Goal: Task Accomplishment & Management: Use online tool/utility

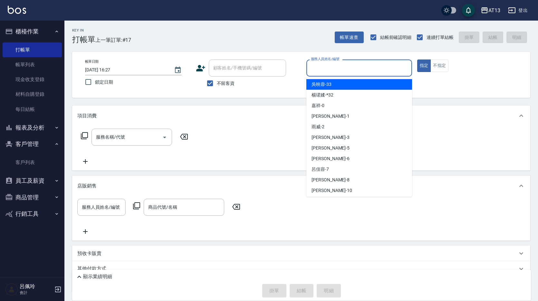
click at [326, 70] on input "服務人員姓名/編號" at bounding box center [359, 67] width 100 height 11
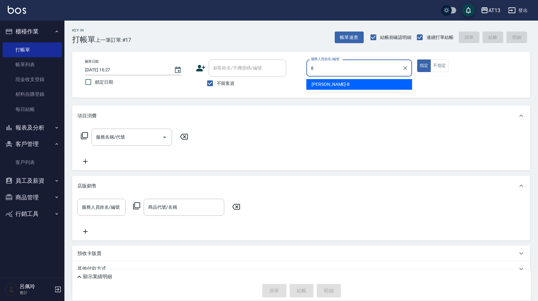
click at [370, 88] on div "[PERSON_NAME] -8" at bounding box center [359, 84] width 106 height 11
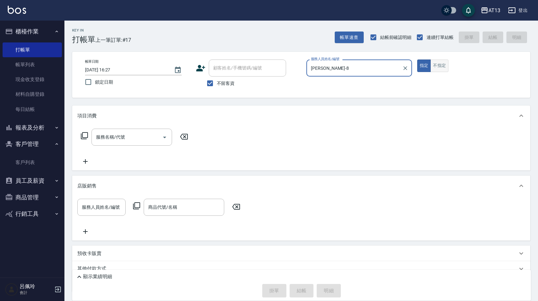
type input "[PERSON_NAME]-8"
click at [437, 63] on button "不指定" at bounding box center [439, 66] width 18 height 13
click at [114, 128] on div "服務名稱/代號 服務名稱/代號" at bounding box center [301, 148] width 458 height 44
click at [116, 135] on div "服務名稱/代號 服務名稱/代號" at bounding box center [131, 137] width 80 height 17
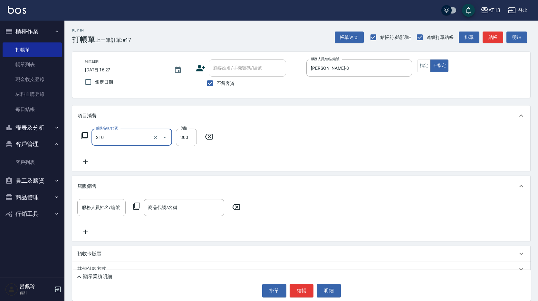
type input "[PERSON_NAME]洗髮精(210)"
type input "[PERSON_NAME]-24"
click at [234, 208] on icon at bounding box center [236, 207] width 16 height 8
click at [302, 293] on button "結帳" at bounding box center [301, 291] width 24 height 14
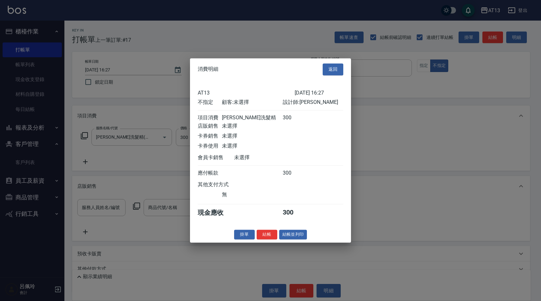
click at [263, 236] on button "結帳" at bounding box center [267, 235] width 21 height 10
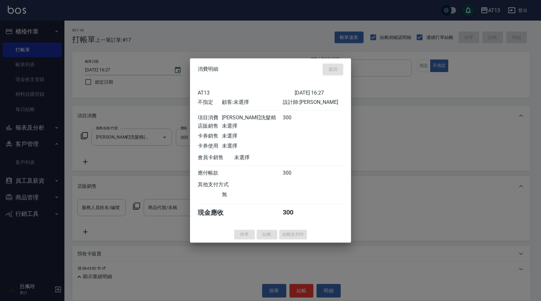
type input "[DATE] 17:58"
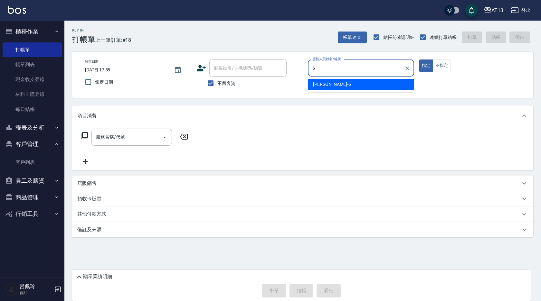
click at [314, 83] on span "亭妤 -6" at bounding box center [332, 84] width 38 height 7
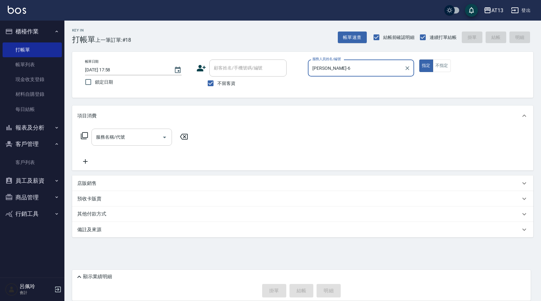
type input "[PERSON_NAME]-6"
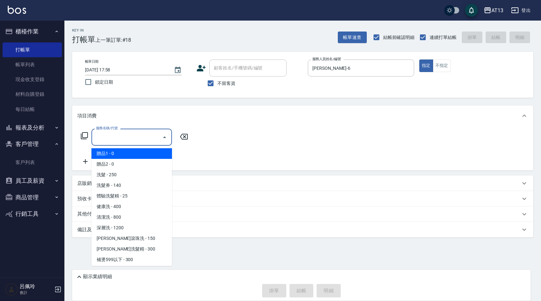
click at [142, 138] on input "服務名稱/代號" at bounding box center [126, 137] width 65 height 11
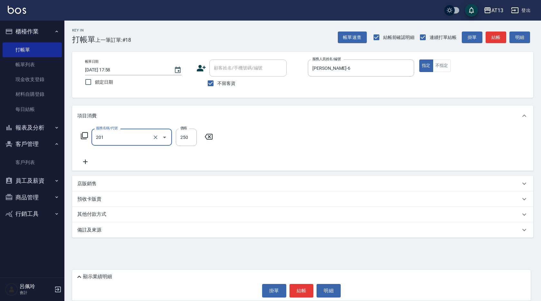
type input "洗髮(201)"
type input "[PERSON_NAME]-33"
drag, startPoint x: 406, startPoint y: 141, endPoint x: 399, endPoint y: 141, distance: 6.8
click at [406, 141] on div "服務名稱/代號 洗髮(201) 服務名稱/代號 價格 250 價格 洗-1 [PERSON_NAME]-33 洗-1" at bounding box center [302, 148] width 461 height 45
click at [305, 294] on button "結帳" at bounding box center [301, 291] width 24 height 14
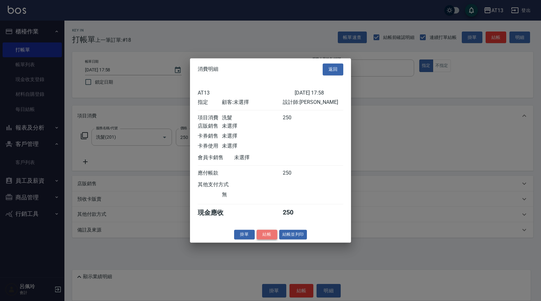
click at [264, 239] on button "結帳" at bounding box center [267, 235] width 21 height 10
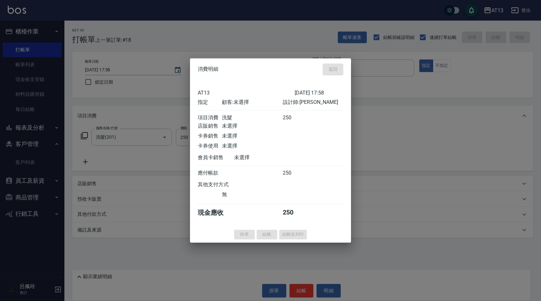
type input "[DATE] 17:59"
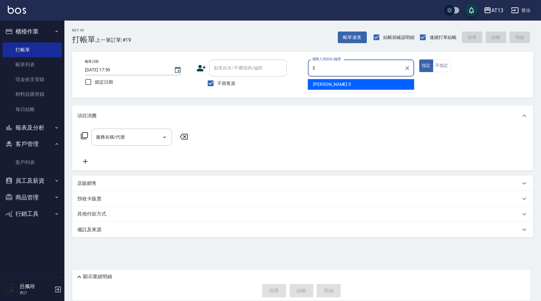
click at [341, 82] on div "[PERSON_NAME] -5" at bounding box center [361, 84] width 106 height 11
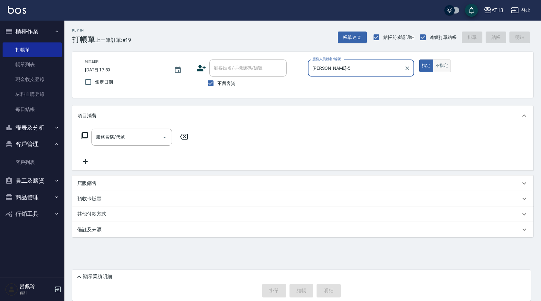
type input "[PERSON_NAME]-5"
click at [433, 63] on button "不指定" at bounding box center [442, 66] width 18 height 13
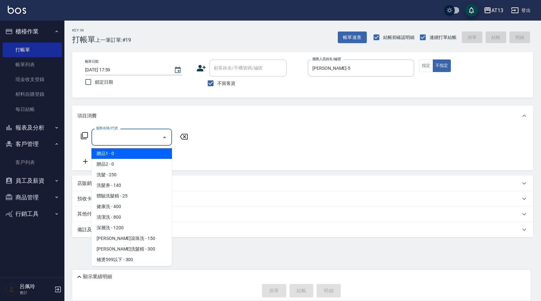
click at [112, 135] on input "服務名稱/代號" at bounding box center [126, 137] width 65 height 11
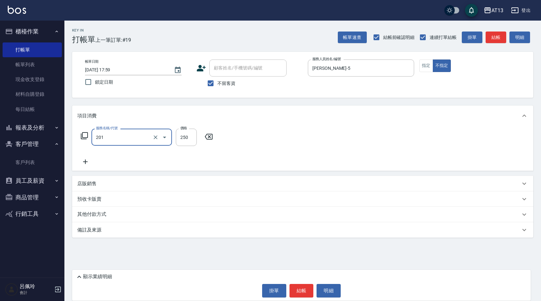
type input "洗髮(201)"
type input "[PERSON_NAME]-5"
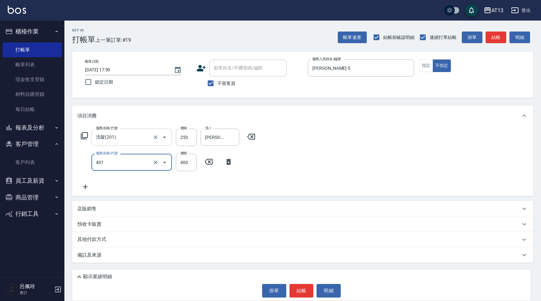
type input "剪髮(401)"
type input "200"
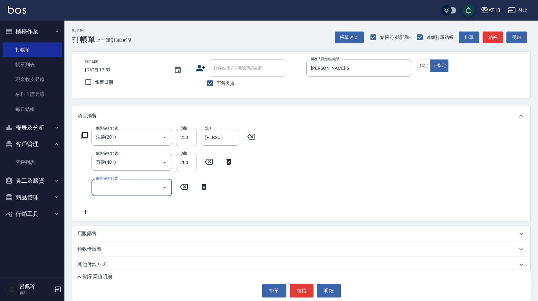
click at [353, 189] on div "服務名稱/代號 洗髮(201) 服務名稱/代號 價格 250 價格 洗-1 [PERSON_NAME]-5 洗-1 服務名稱/代號 剪髮(401) 服務名稱/…" at bounding box center [301, 173] width 458 height 95
click at [307, 287] on button "結帳" at bounding box center [301, 291] width 24 height 14
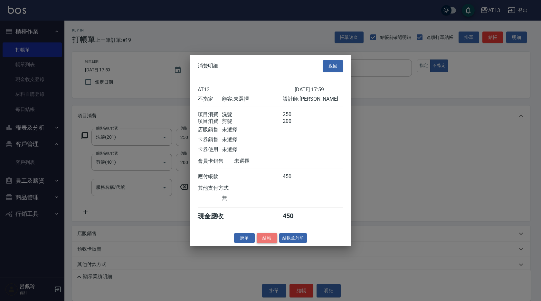
click at [265, 241] on button "結帳" at bounding box center [267, 238] width 21 height 10
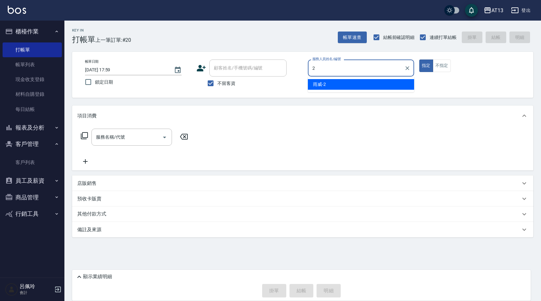
click at [320, 82] on span "雨威 -2" at bounding box center [319, 84] width 13 height 7
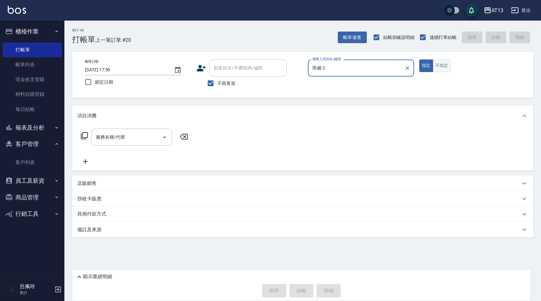
type input "雨威-2"
click at [445, 66] on button "不指定" at bounding box center [442, 66] width 18 height 13
click at [103, 139] on input "服務名稱/代號" at bounding box center [126, 137] width 65 height 11
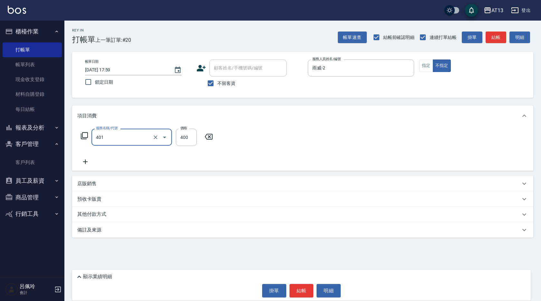
type input "剪髮(401)"
type input "50"
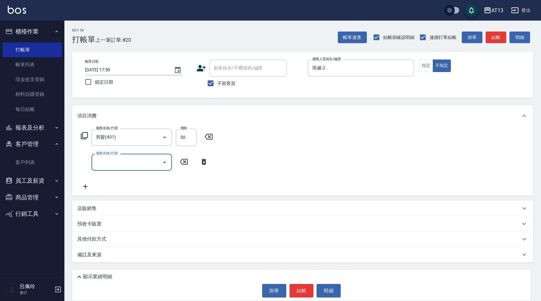
click at [297, 298] on div "顯示業績明細 掛單 結帳 明細" at bounding box center [301, 285] width 458 height 31
click at [297, 296] on button "結帳" at bounding box center [301, 291] width 24 height 14
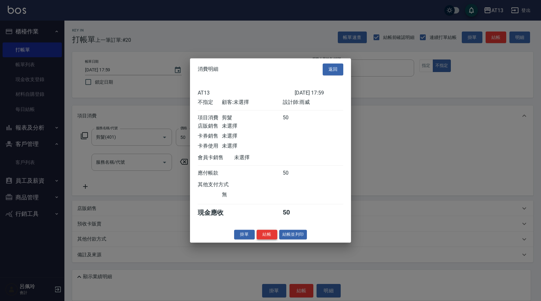
click at [263, 240] on button "結帳" at bounding box center [267, 235] width 21 height 10
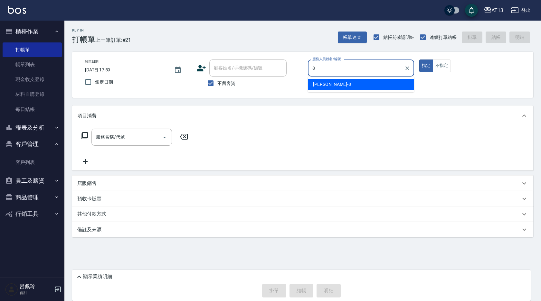
click at [341, 85] on div "[PERSON_NAME] -8" at bounding box center [361, 84] width 106 height 11
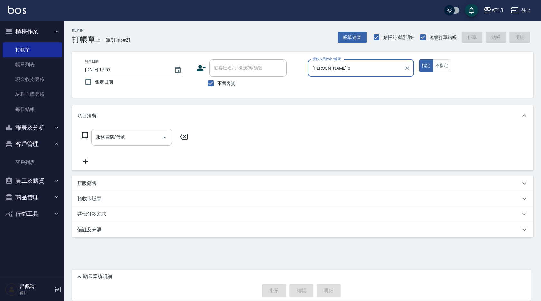
type input "[PERSON_NAME]-8"
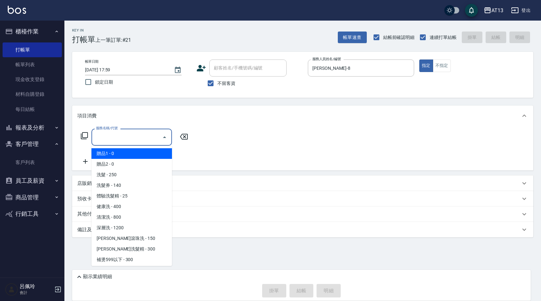
click at [98, 137] on input "服務名稱/代號" at bounding box center [126, 137] width 65 height 11
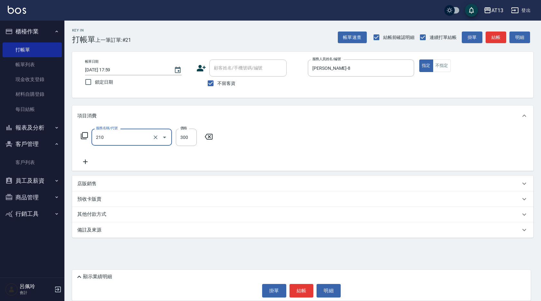
type input "[PERSON_NAME]洗髮精(210)"
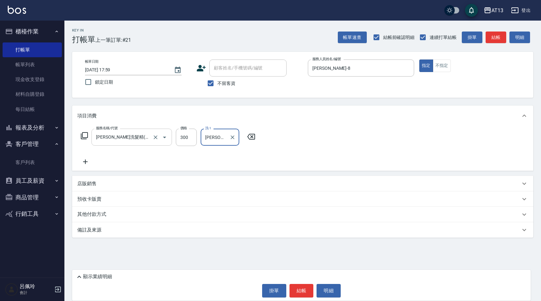
type input "[PERSON_NAME]-24"
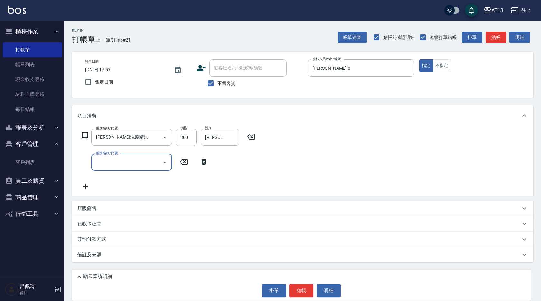
click at [387, 164] on div "服務名稱/代號 [PERSON_NAME]洗髮精(210) 服務名稱/代號 價格 300 價格 洗-1 [PERSON_NAME]-24 洗-1 服務名稱/代…" at bounding box center [302, 161] width 461 height 70
click at [304, 296] on button "結帳" at bounding box center [301, 291] width 24 height 14
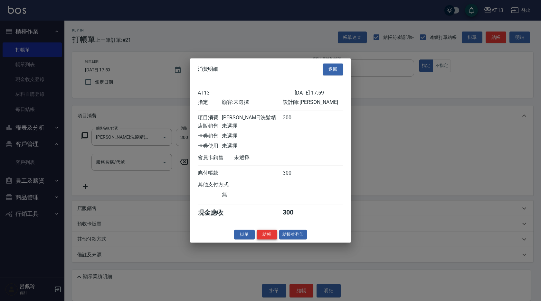
click at [264, 236] on button "結帳" at bounding box center [267, 235] width 21 height 10
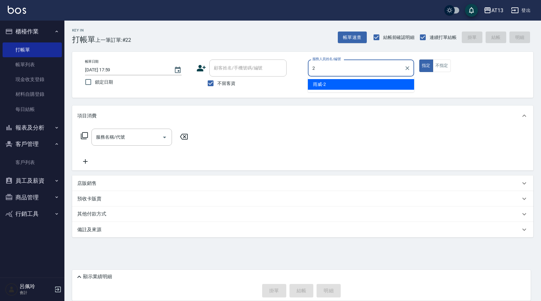
click at [331, 87] on div "雨威 -2" at bounding box center [361, 84] width 106 height 11
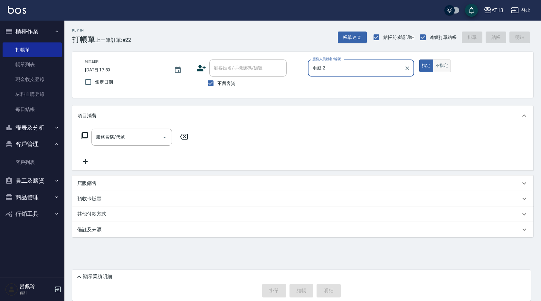
type input "雨威-2"
click at [449, 63] on button "不指定" at bounding box center [442, 66] width 18 height 13
click at [118, 142] on input "服務名稱/代號" at bounding box center [126, 137] width 65 height 11
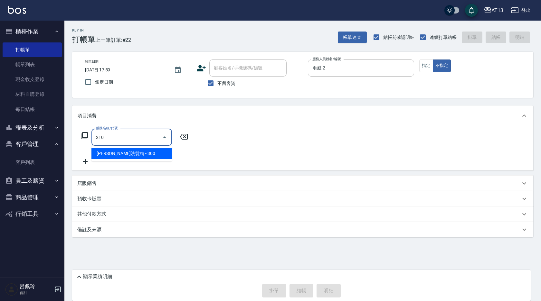
type input "[PERSON_NAME]洗髮精(210)"
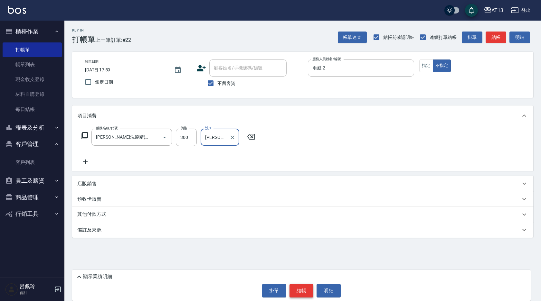
type input "[PERSON_NAME]-24"
click at [306, 286] on button "結帳" at bounding box center [301, 291] width 24 height 14
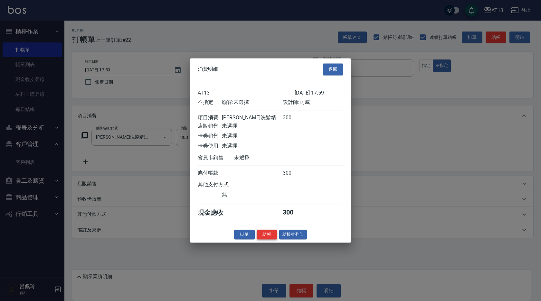
click at [260, 240] on button "結帳" at bounding box center [267, 235] width 21 height 10
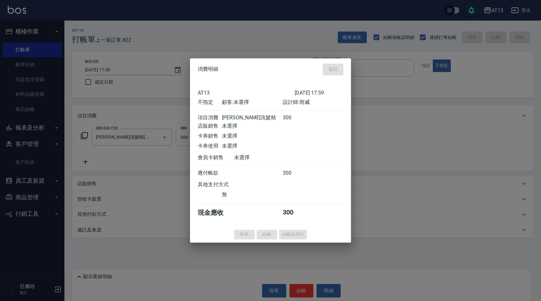
type input "[DATE] 18:00"
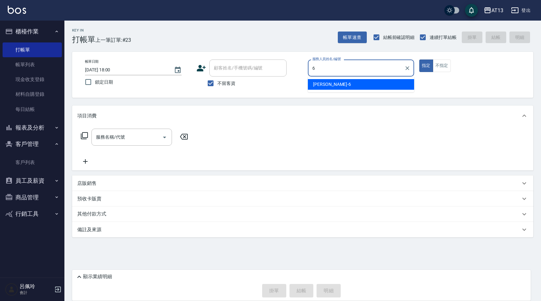
click at [317, 81] on span "亭妤 -6" at bounding box center [332, 84] width 38 height 7
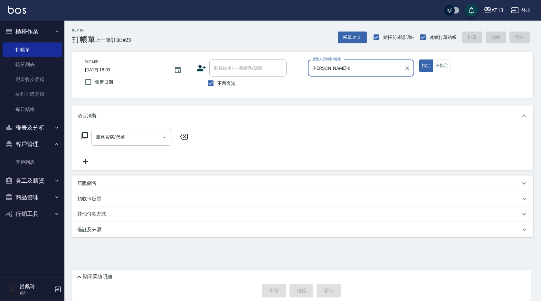
click at [144, 131] on div "服務名稱/代號" at bounding box center [131, 137] width 80 height 17
type input "[PERSON_NAME]-6"
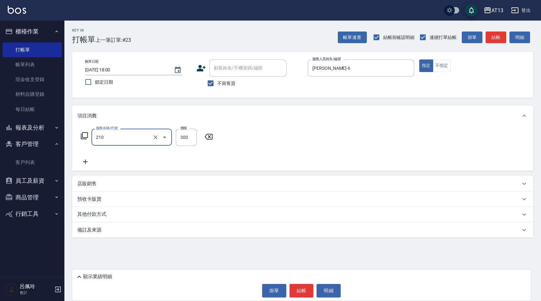
type input "[PERSON_NAME]洗髮精(210)"
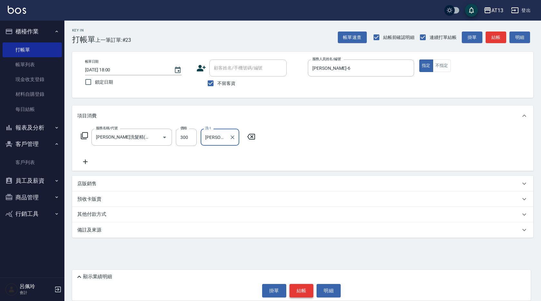
type input "[PERSON_NAME]-24"
click at [294, 290] on button "結帳" at bounding box center [301, 291] width 24 height 14
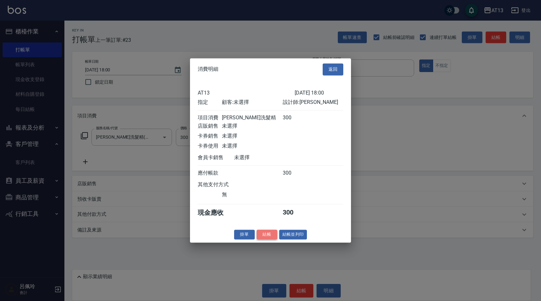
click at [269, 240] on button "結帳" at bounding box center [267, 235] width 21 height 10
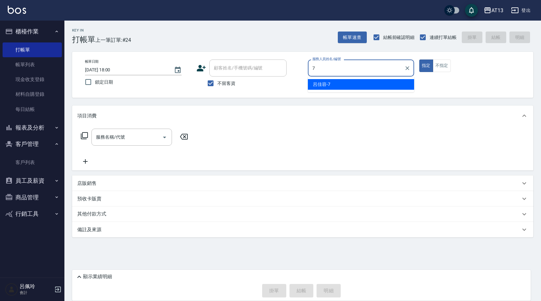
click at [323, 76] on div "7 服務人員姓名/編號" at bounding box center [361, 68] width 106 height 17
click at [322, 80] on div "[PERSON_NAME]-7" at bounding box center [361, 84] width 106 height 11
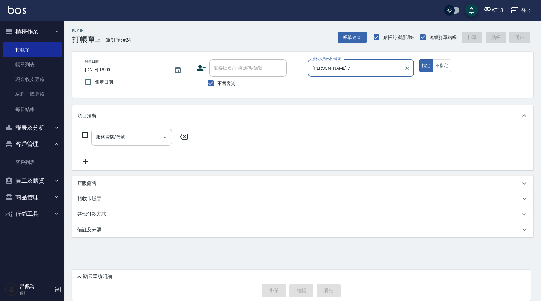
type input "[PERSON_NAME]-7"
click at [113, 133] on div "服務名稱/代號 服務名稱/代號" at bounding box center [131, 137] width 80 height 17
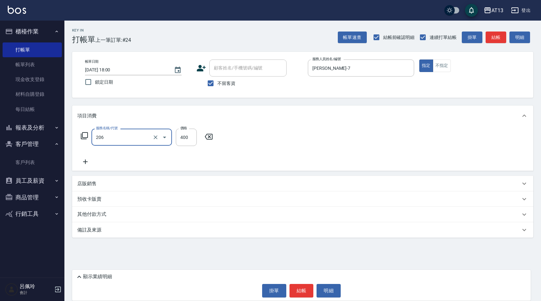
type input "健康洗(206)"
type input "雨威-2"
click at [308, 145] on div "服務名稱/代號 健康洗(206) 服務名稱/代號 價格 400 價格 洗-1 雨威-2 洗-1" at bounding box center [302, 148] width 461 height 45
click at [306, 298] on div "顯示業績明細 掛單 結帳 明細" at bounding box center [301, 285] width 458 height 31
click at [306, 294] on button "結帳" at bounding box center [301, 291] width 24 height 14
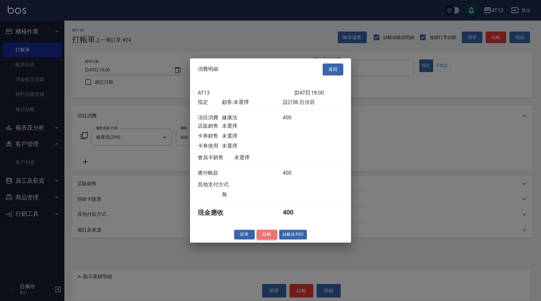
click at [273, 240] on button "結帳" at bounding box center [267, 235] width 21 height 10
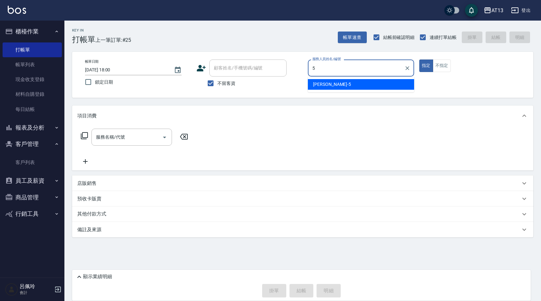
click at [320, 87] on span "[PERSON_NAME] -5" at bounding box center [332, 84] width 38 height 7
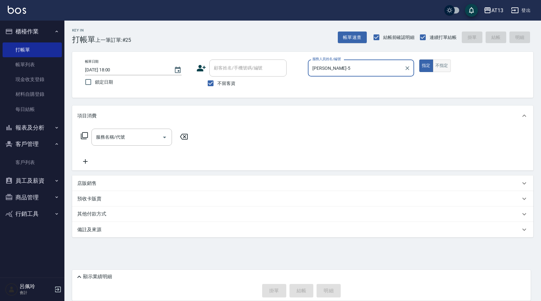
type input "[PERSON_NAME]-5"
click at [440, 71] on button "不指定" at bounding box center [442, 66] width 18 height 13
click at [116, 136] on div "服務名稱/代號 服務名稱/代號" at bounding box center [131, 137] width 80 height 17
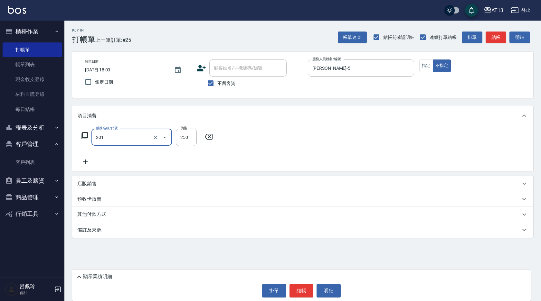
type input "洗髮(201)"
type input "妤宸-29"
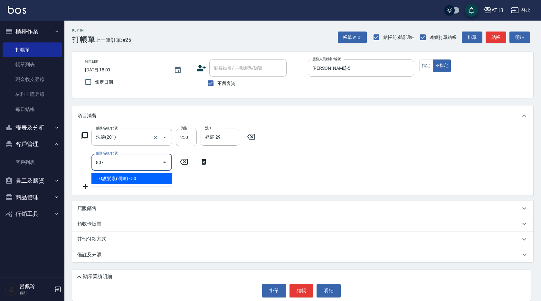
type input "TG護髮素(潤絲)(807)"
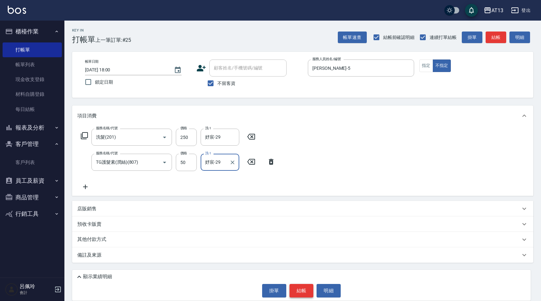
type input "妤宸-29"
drag, startPoint x: 303, startPoint y: 290, endPoint x: 298, endPoint y: 284, distance: 7.7
click at [303, 290] on button "結帳" at bounding box center [301, 291] width 24 height 14
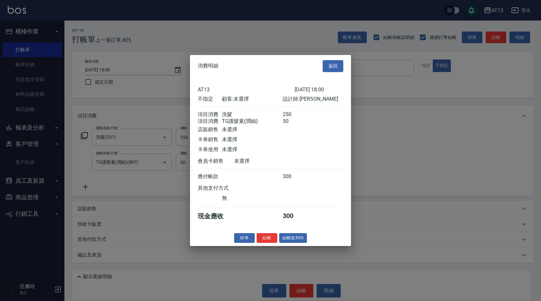
click at [265, 243] on button "結帳" at bounding box center [267, 238] width 21 height 10
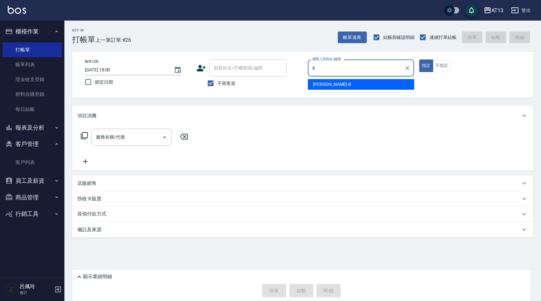
click at [376, 82] on div "[PERSON_NAME] -8" at bounding box center [361, 84] width 106 height 11
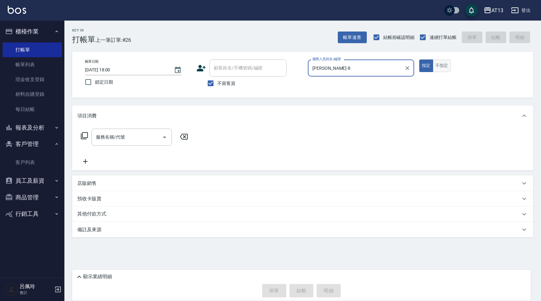
type input "[PERSON_NAME]-8"
click at [433, 61] on button "不指定" at bounding box center [442, 66] width 18 height 13
click at [133, 137] on input "服務名稱/代號" at bounding box center [126, 137] width 65 height 11
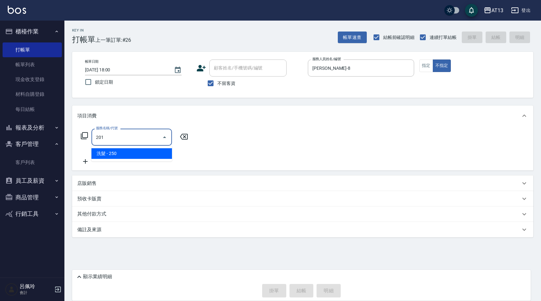
type input "洗髮(201)"
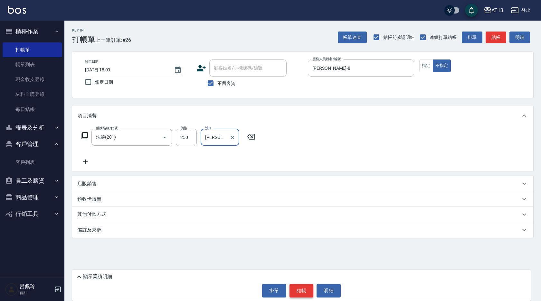
type input "[PERSON_NAME]-8"
click at [302, 293] on button "結帳" at bounding box center [301, 291] width 24 height 14
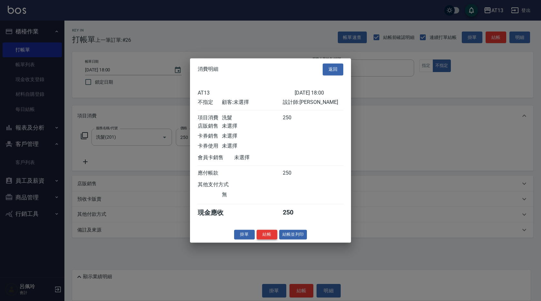
click at [261, 240] on button "結帳" at bounding box center [267, 235] width 21 height 10
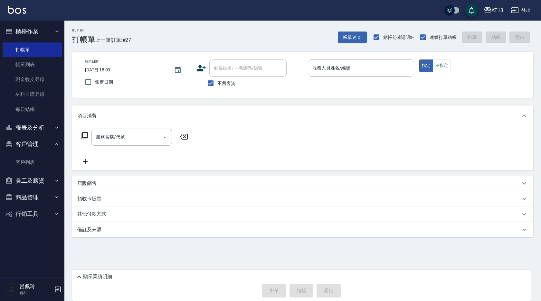
click at [511, 91] on div "帳單日期 [DATE] 18:00 鎖定日期 顧客姓名/手機號碼/編號 顧客姓名/手機號碼/編號 不留客資 服務人員姓名/編號 服務人員姓名/編號 指定 不指定" at bounding box center [302, 75] width 461 height 46
click at [512, 91] on div "帳單日期 [DATE] 18:00 鎖定日期 顧客姓名/手機號碼/編號 顧客姓名/手機號碼/編號 不留客資 服務人員姓名/編號 服務人員姓名/編號 指定 不指定" at bounding box center [302, 75] width 461 height 46
click at [346, 75] on div "服務人員姓名/編號" at bounding box center [361, 68] width 106 height 17
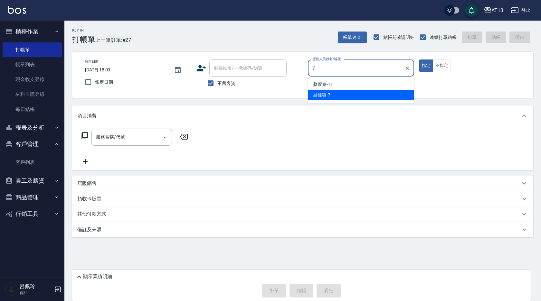
click at [322, 94] on span "[PERSON_NAME]-7" at bounding box center [321, 95] width 17 height 7
type input "[PERSON_NAME]-7"
click at [125, 133] on input "服務名稱/代號" at bounding box center [126, 137] width 65 height 11
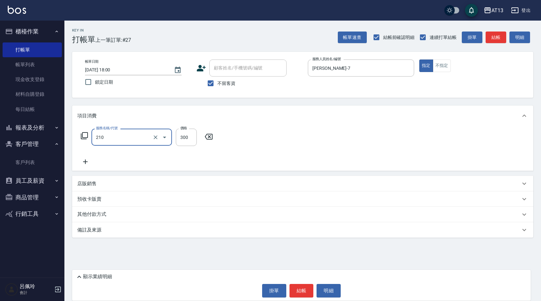
type input "[PERSON_NAME]洗髮精(210)"
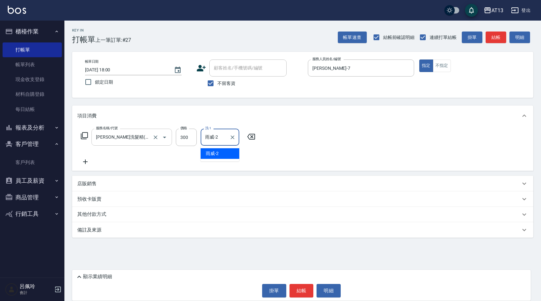
type input "雨威-2"
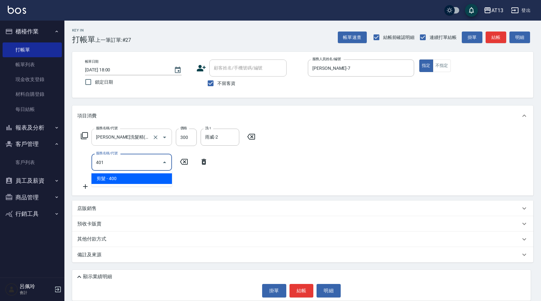
type input "剪髮(401)"
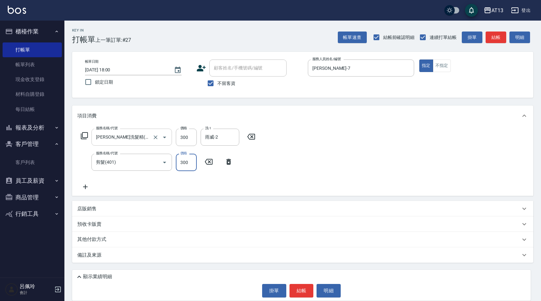
type input "300"
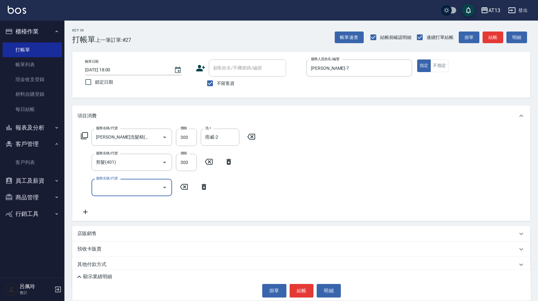
drag, startPoint x: 296, startPoint y: 181, endPoint x: 322, endPoint y: 265, distance: 87.4
click at [297, 184] on div "服務名稱/代號 [PERSON_NAME]洗髮精(210) 服務名稱/代號 價格 300 價格 洗-1 雨威-2 洗-1 服務名稱/代號 剪髮(401) 服務…" at bounding box center [301, 173] width 458 height 95
click at [300, 290] on button "結帳" at bounding box center [301, 291] width 24 height 14
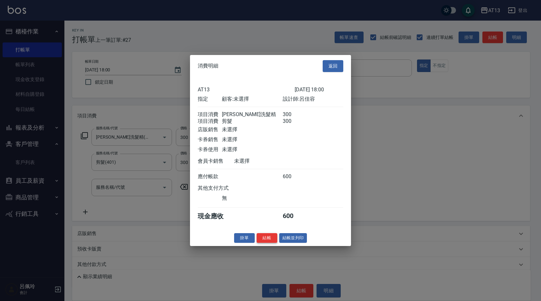
click at [266, 241] on button "結帳" at bounding box center [267, 238] width 21 height 10
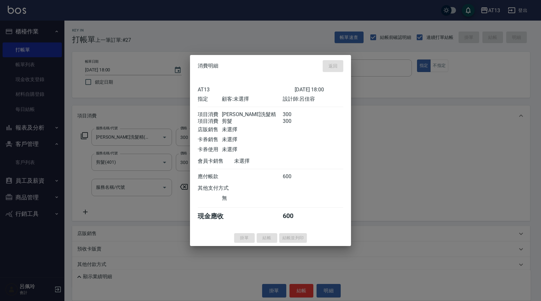
type input "[DATE] 18:19"
